Goal: Information Seeking & Learning: Learn about a topic

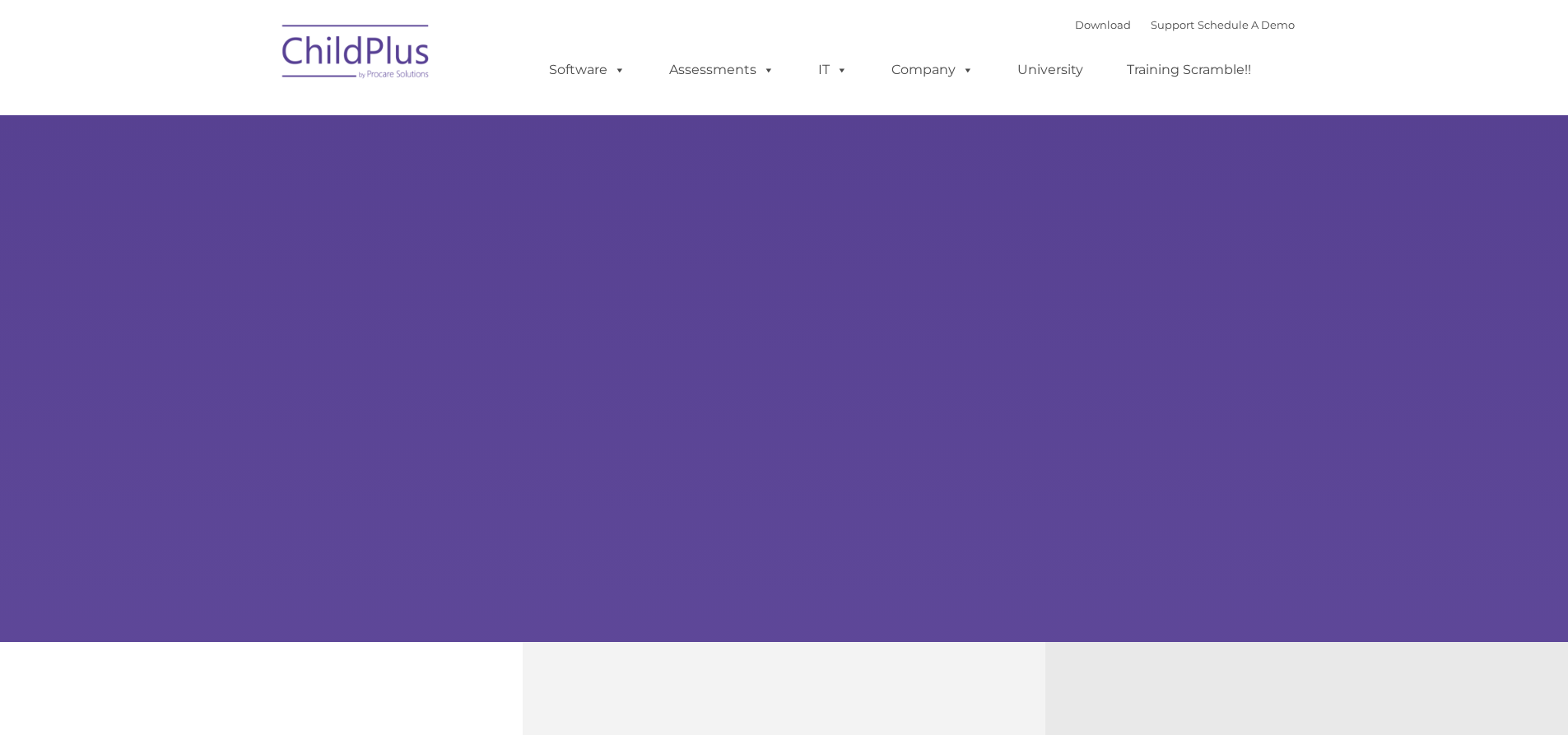
type input ""
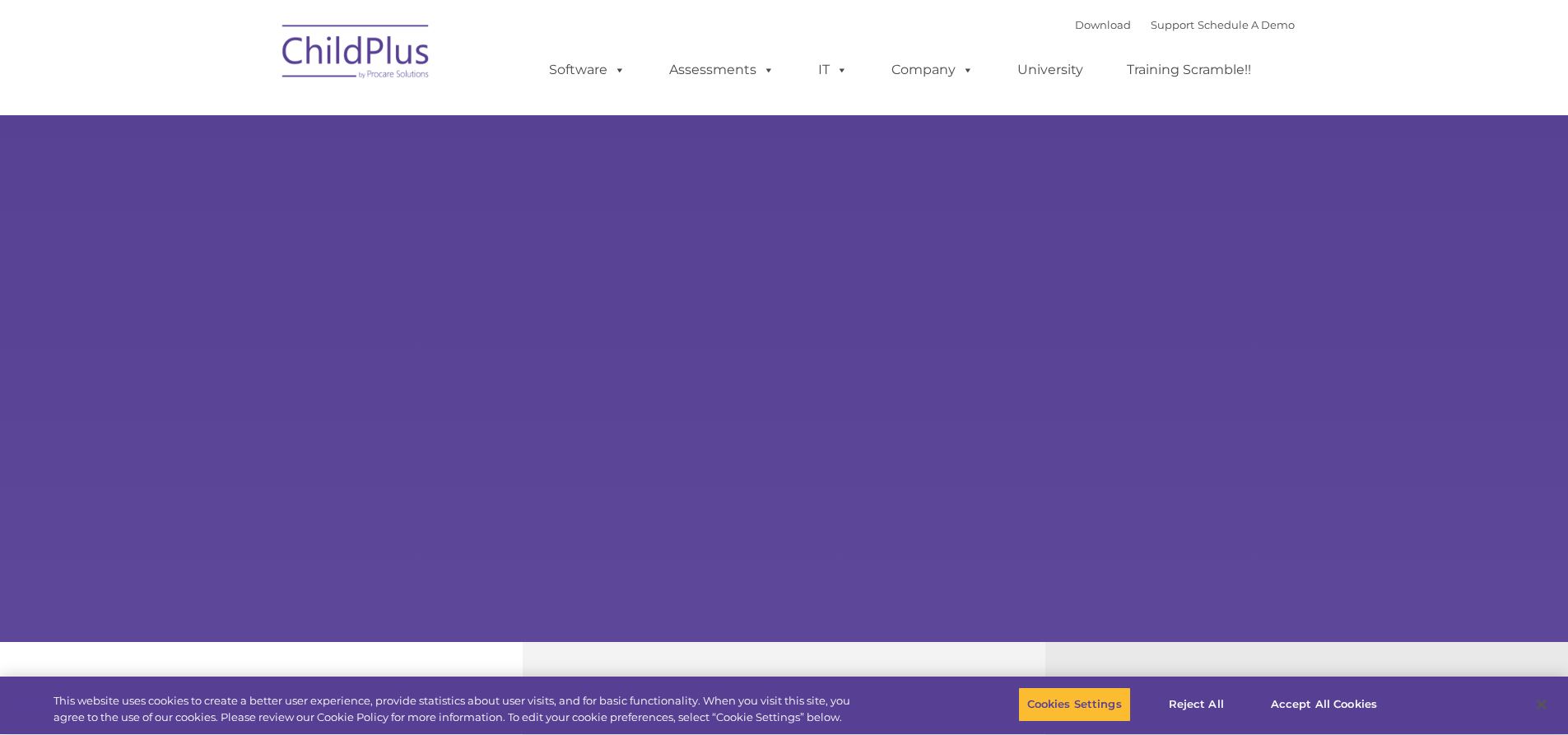
select select "MEDIUM"
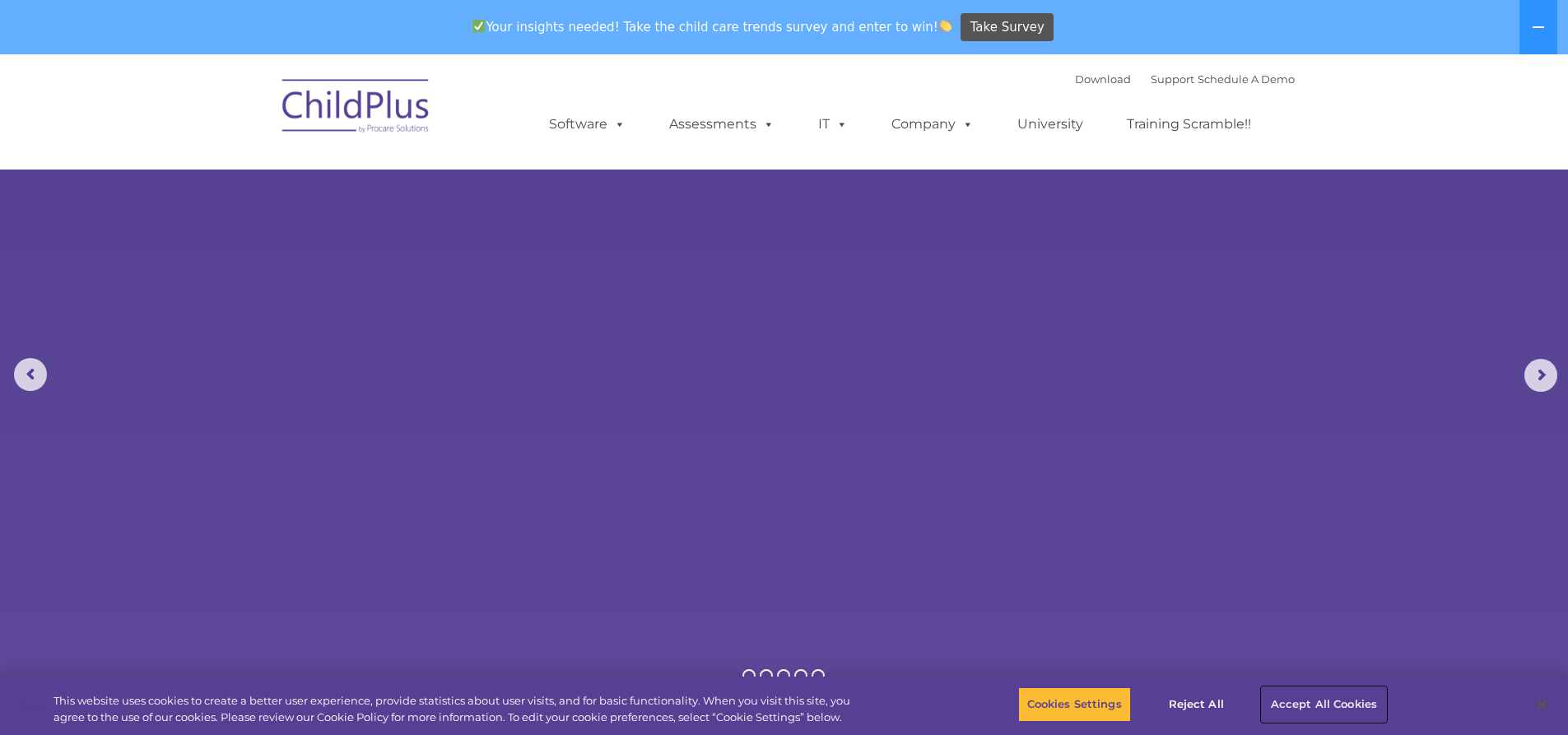
click at [1279, 701] on button "Accept All Cookies" at bounding box center [1323, 705] width 124 height 34
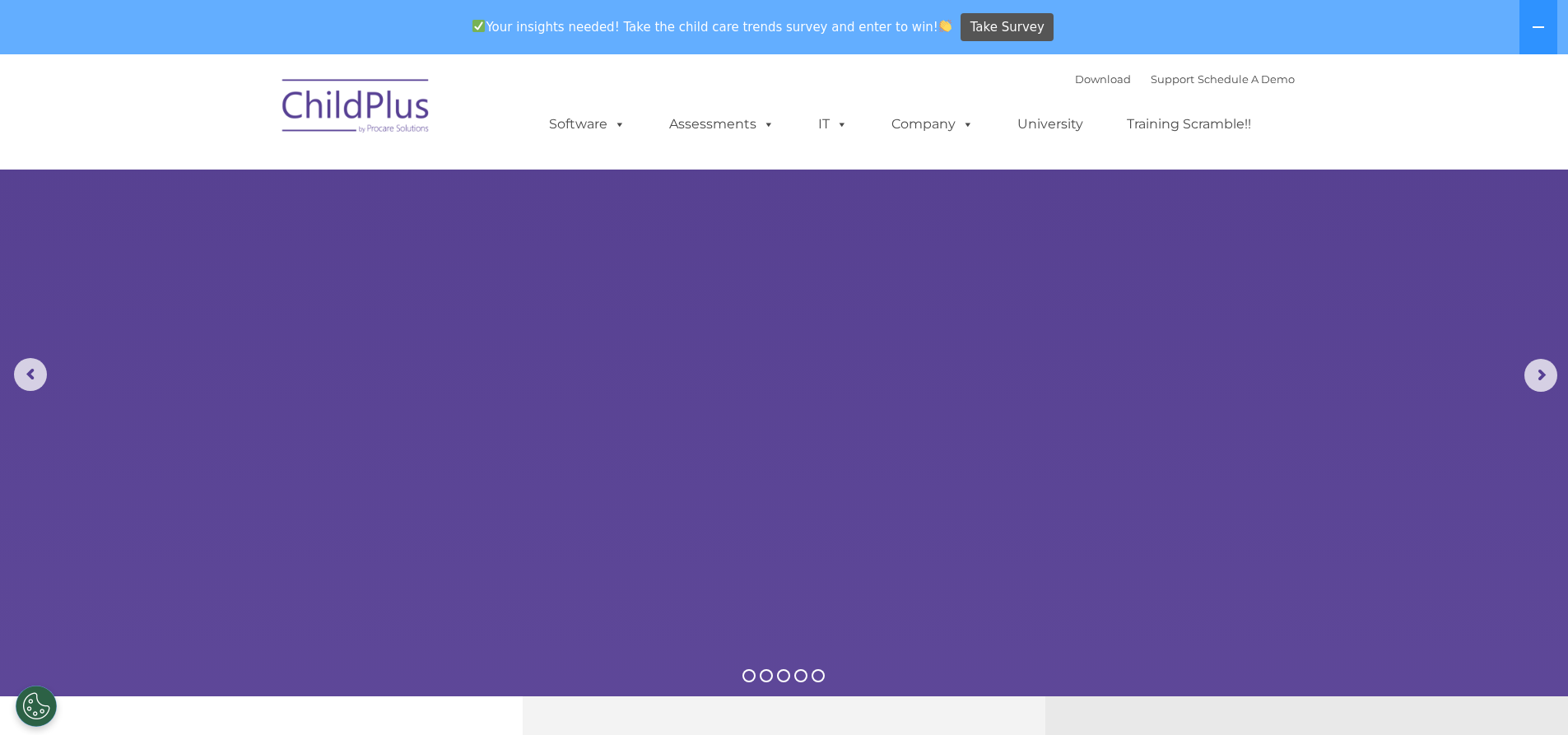
click at [384, 109] on img at bounding box center [356, 108] width 164 height 83
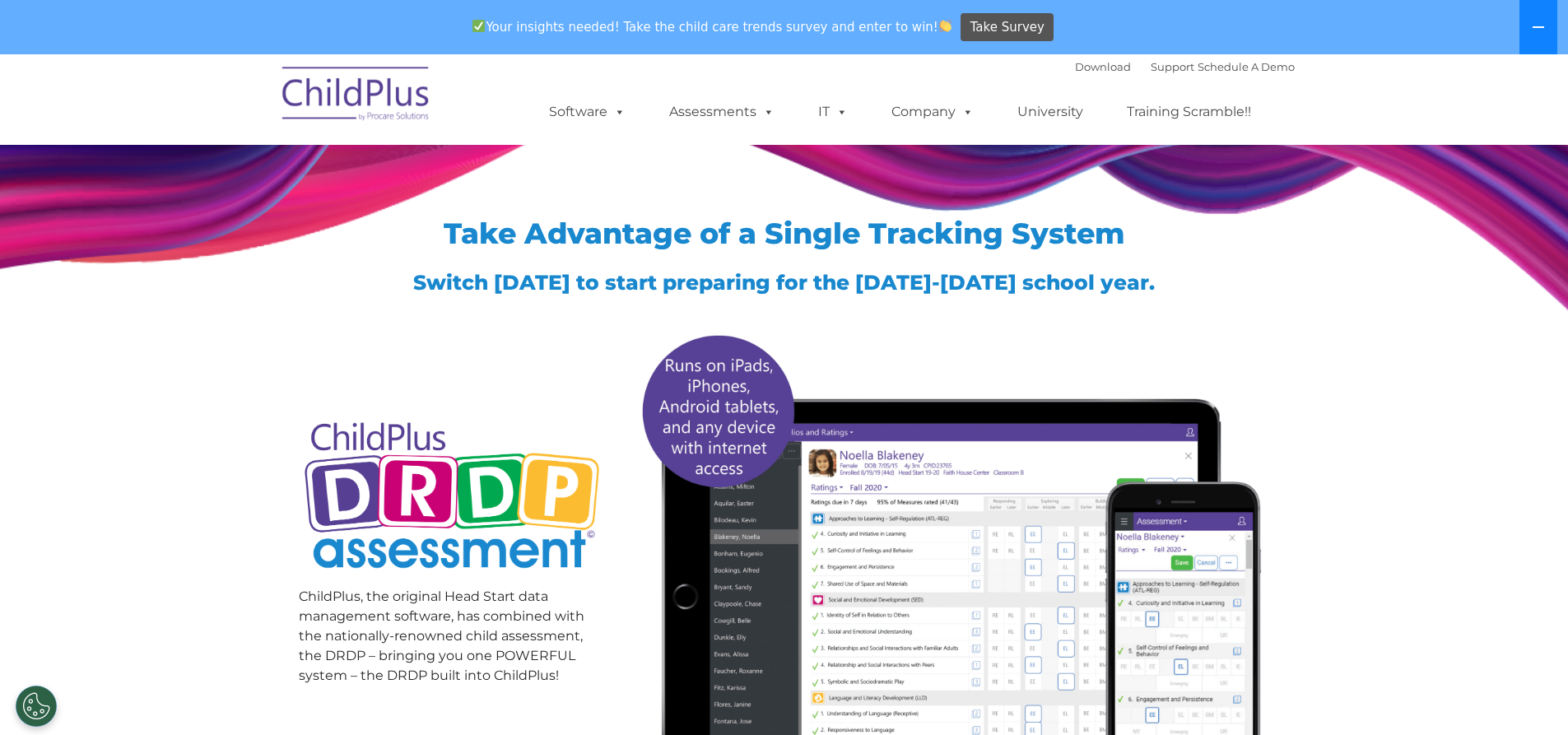
click at [1533, 34] on button at bounding box center [1539, 27] width 38 height 54
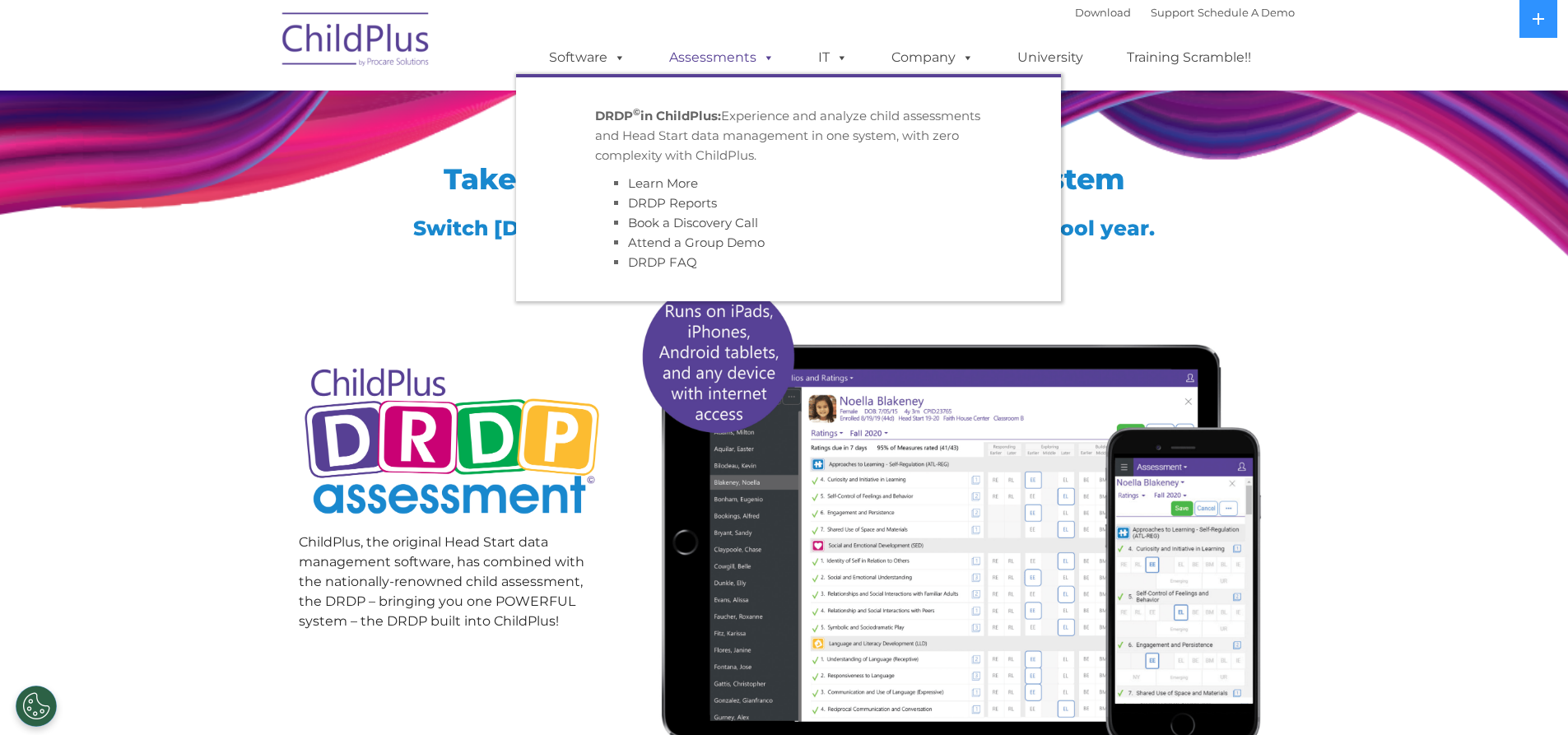
click at [750, 63] on link "Assessments" at bounding box center [722, 57] width 139 height 33
